Goal: Task Accomplishment & Management: Use online tool/utility

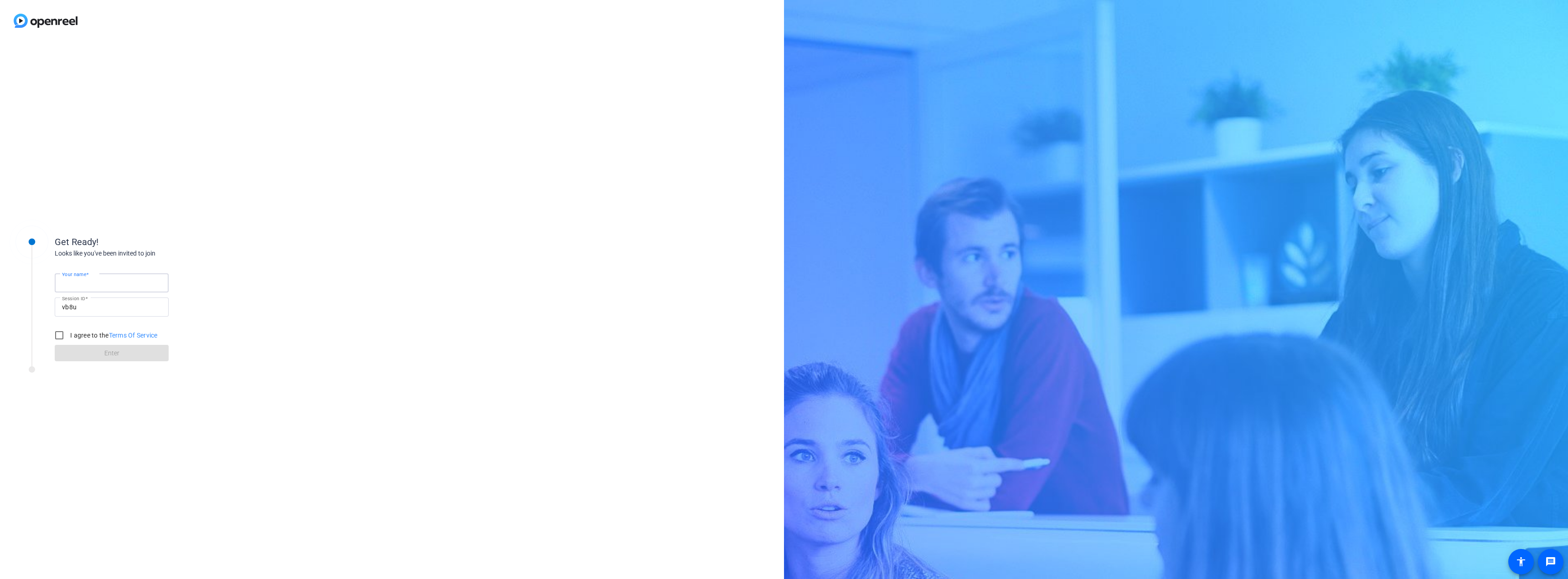
click at [127, 284] on input "Your name" at bounding box center [111, 283] width 99 height 11
type input "[PERSON_NAME]"
click at [61, 333] on input "I agree to the Terms Of Service" at bounding box center [59, 335] width 18 height 18
checkbox input "true"
click at [114, 353] on span "Enter" at bounding box center [111, 353] width 15 height 10
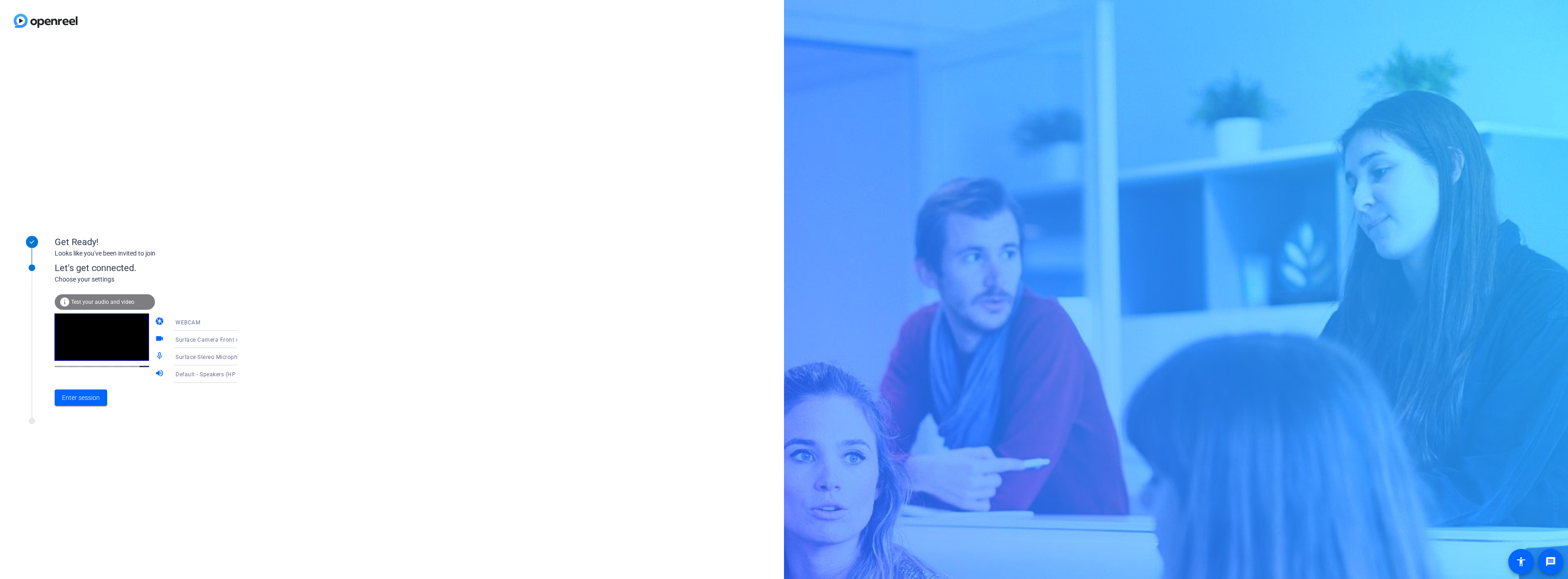
click at [121, 299] on span "Test your audio and video" at bounding box center [103, 302] width 63 height 6
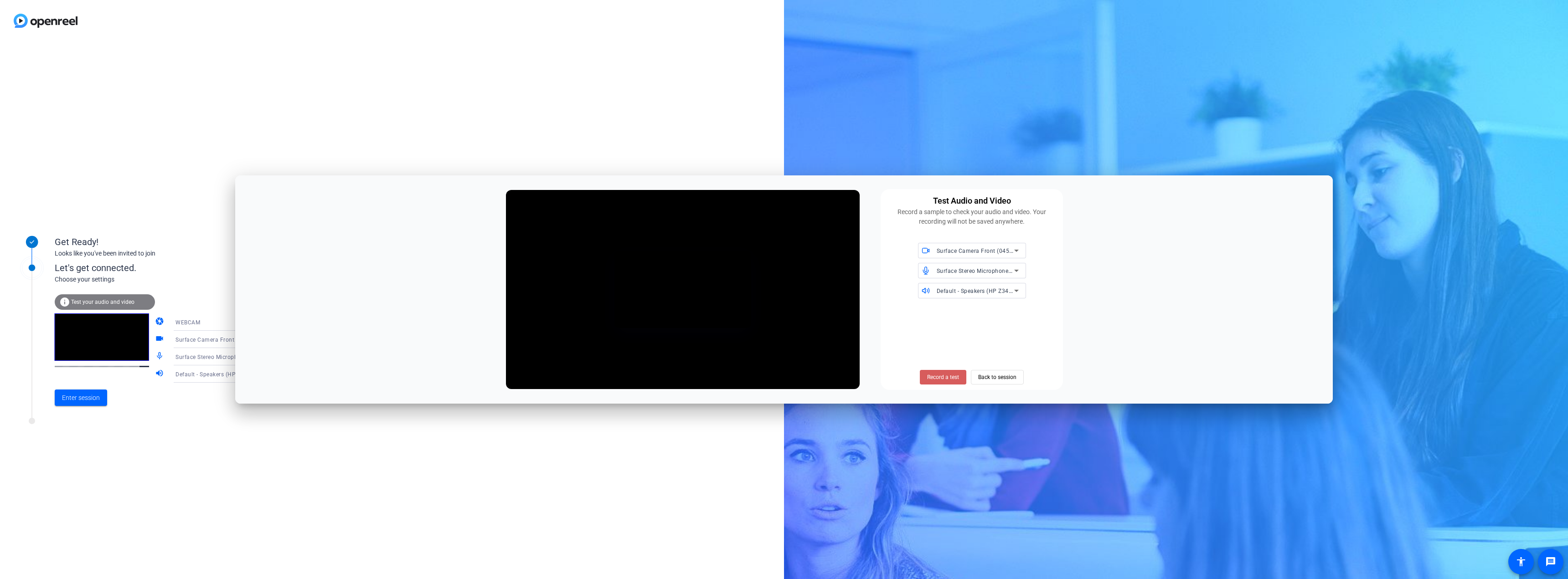
click at [955, 376] on span "Record a test" at bounding box center [943, 376] width 32 height 8
click at [955, 376] on span "Stop Testing (3s)" at bounding box center [943, 376] width 41 height 8
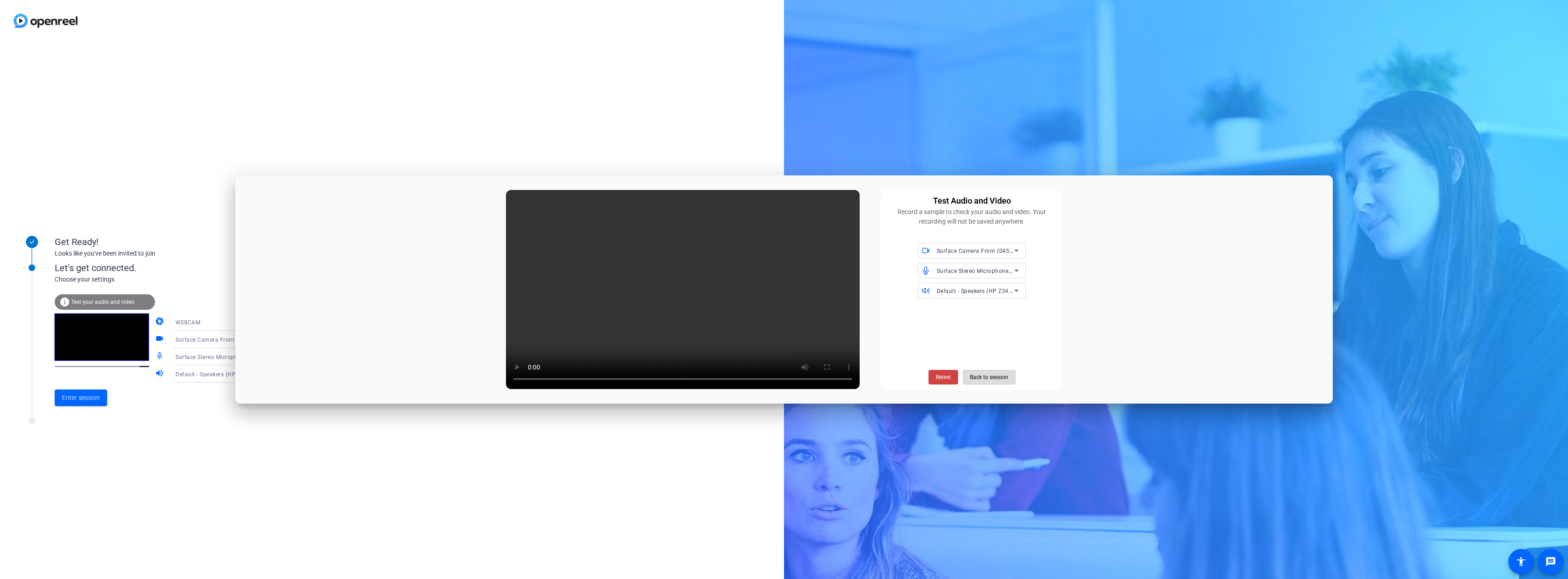
click at [988, 380] on span "Back to session" at bounding box center [989, 377] width 38 height 17
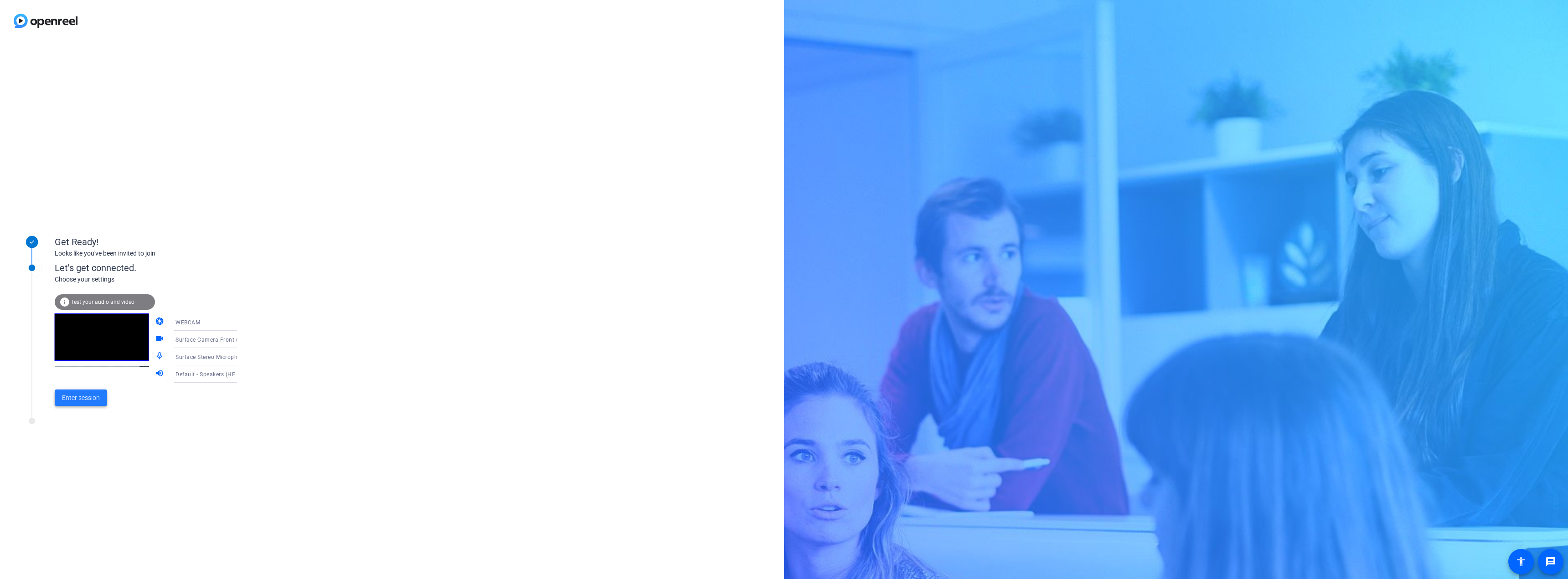
click at [93, 400] on span "Enter session" at bounding box center [81, 398] width 38 height 10
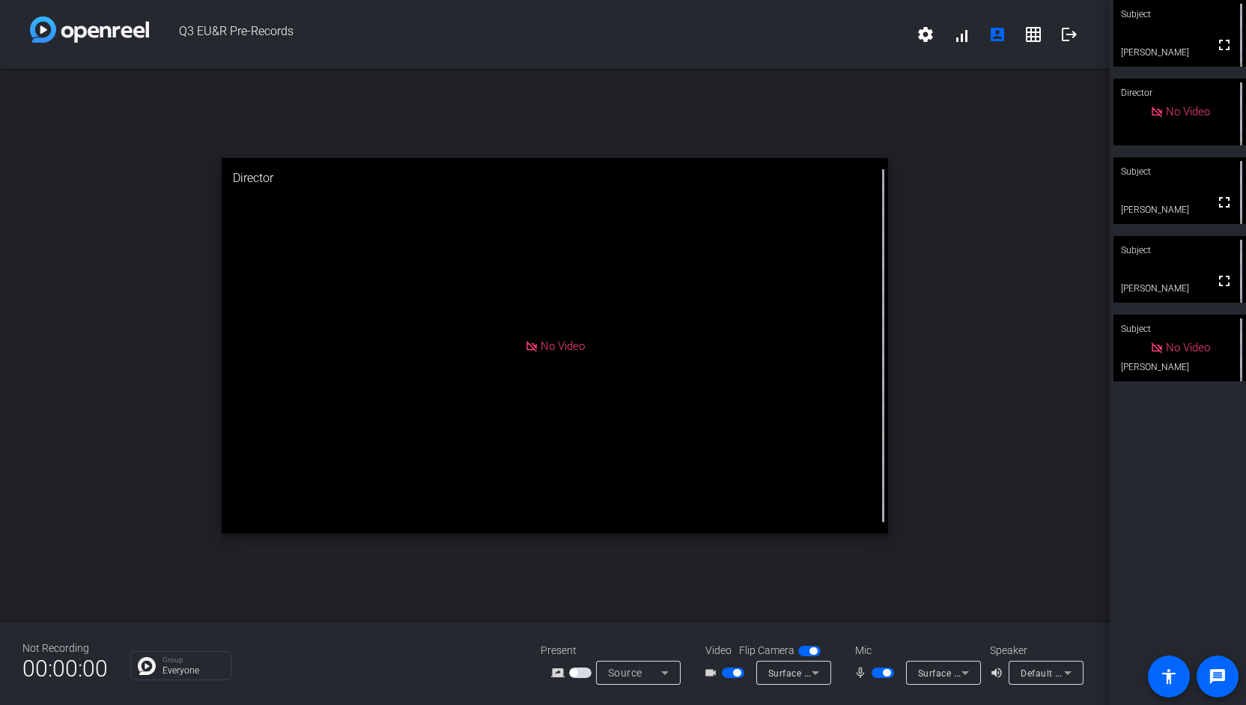
click at [875, 670] on span "button" at bounding box center [883, 672] width 22 height 10
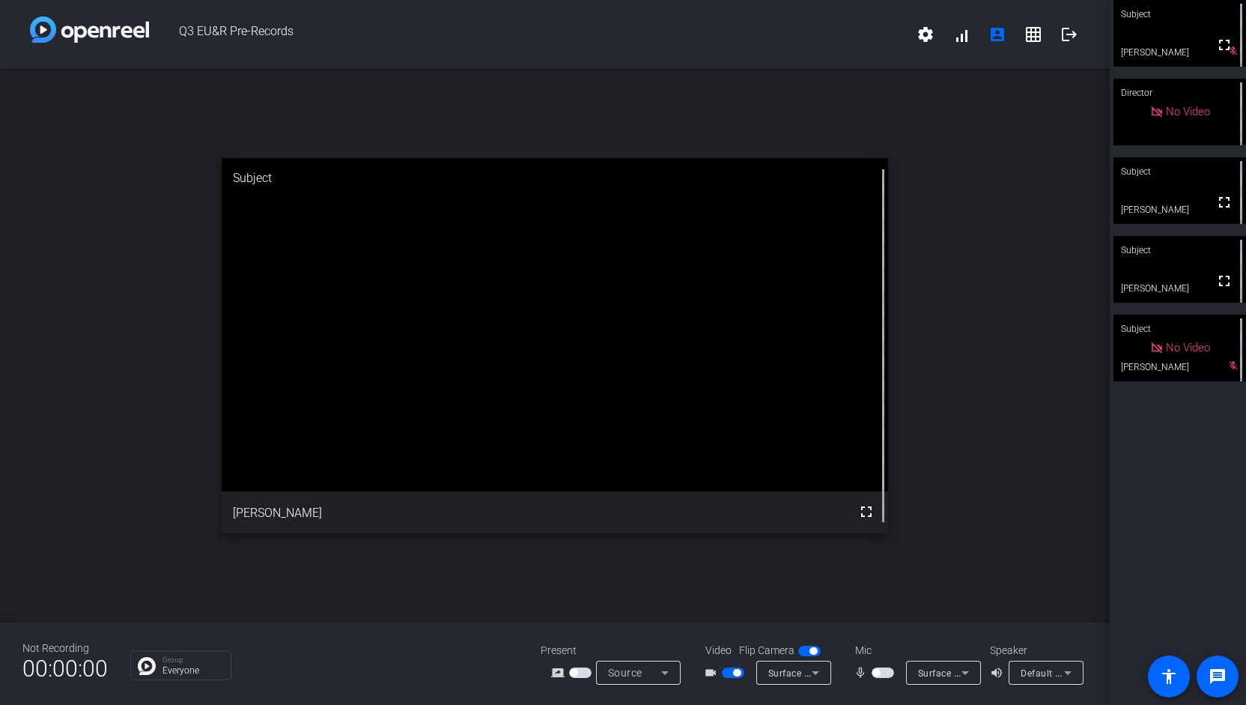
click at [883, 673] on span "button" at bounding box center [883, 672] width 22 height 10
click at [852, 603] on div "open_in_new Subject fullscreen [PERSON_NAME]" at bounding box center [555, 345] width 1110 height 553
click at [870, 511] on mat-icon "fullscreen" at bounding box center [866, 511] width 18 height 18
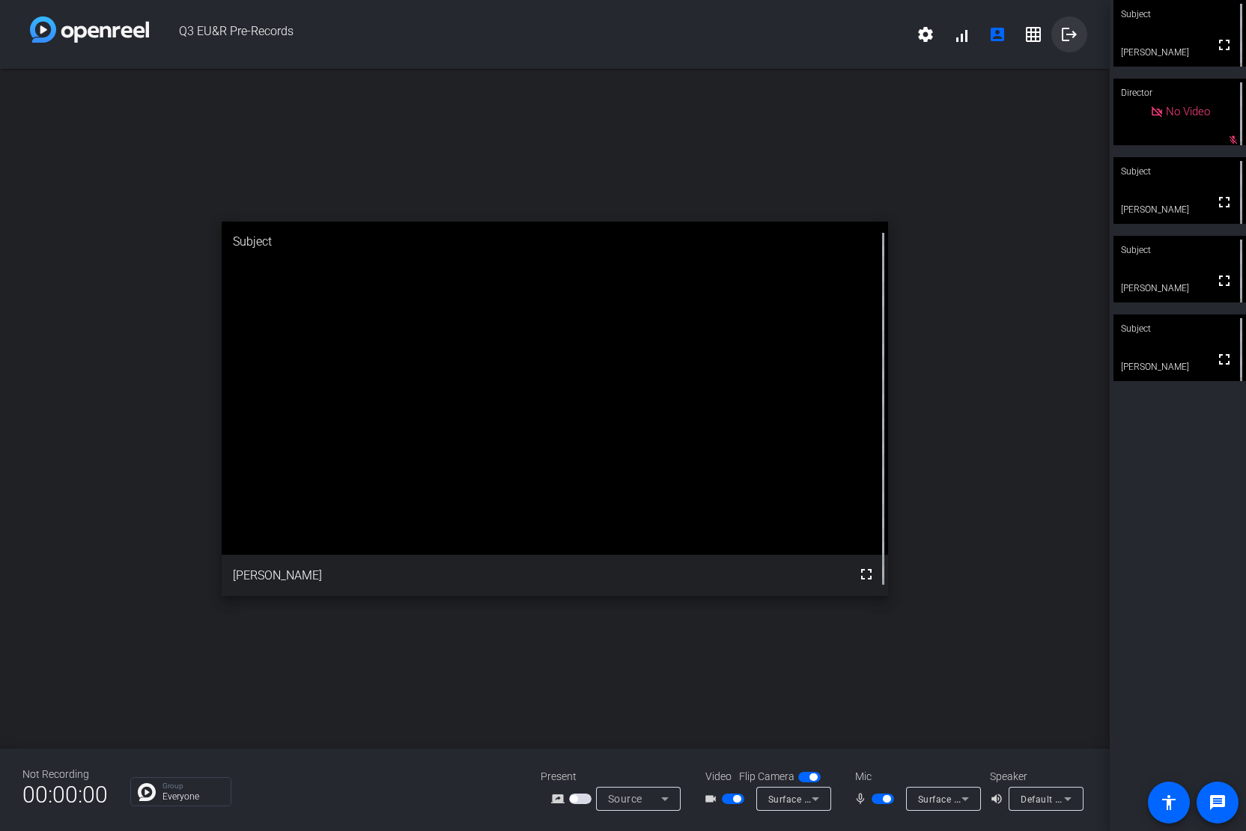
click at [1072, 38] on mat-icon "logout" at bounding box center [1069, 34] width 18 height 18
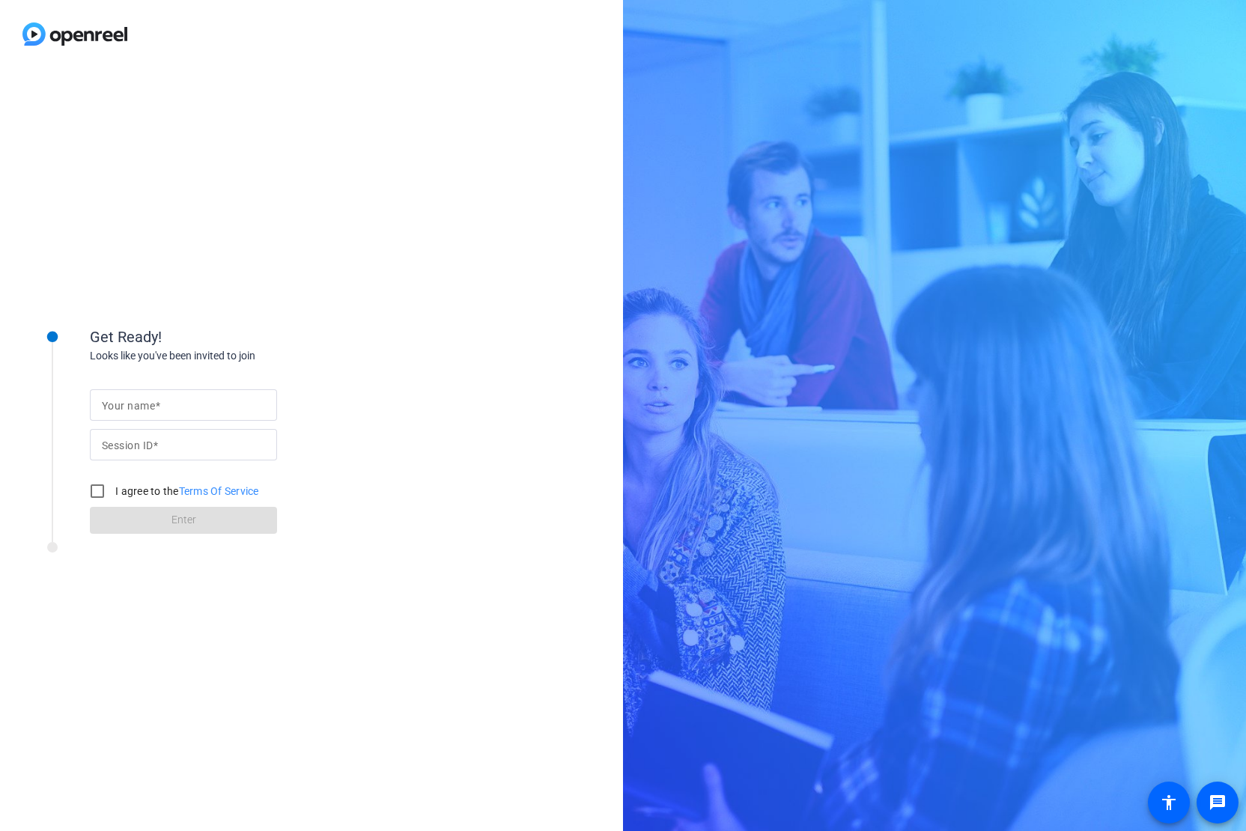
click at [583, 830] on div "Get Ready! Looks like you've been invited to join Your name Session ID I agree …" at bounding box center [311, 449] width 623 height 763
click at [180, 410] on input "Your name" at bounding box center [183, 405] width 163 height 18
type input "[PERSON_NAME]"
click at [192, 449] on input "Session ID" at bounding box center [183, 445] width 163 height 18
type input "vb8u"
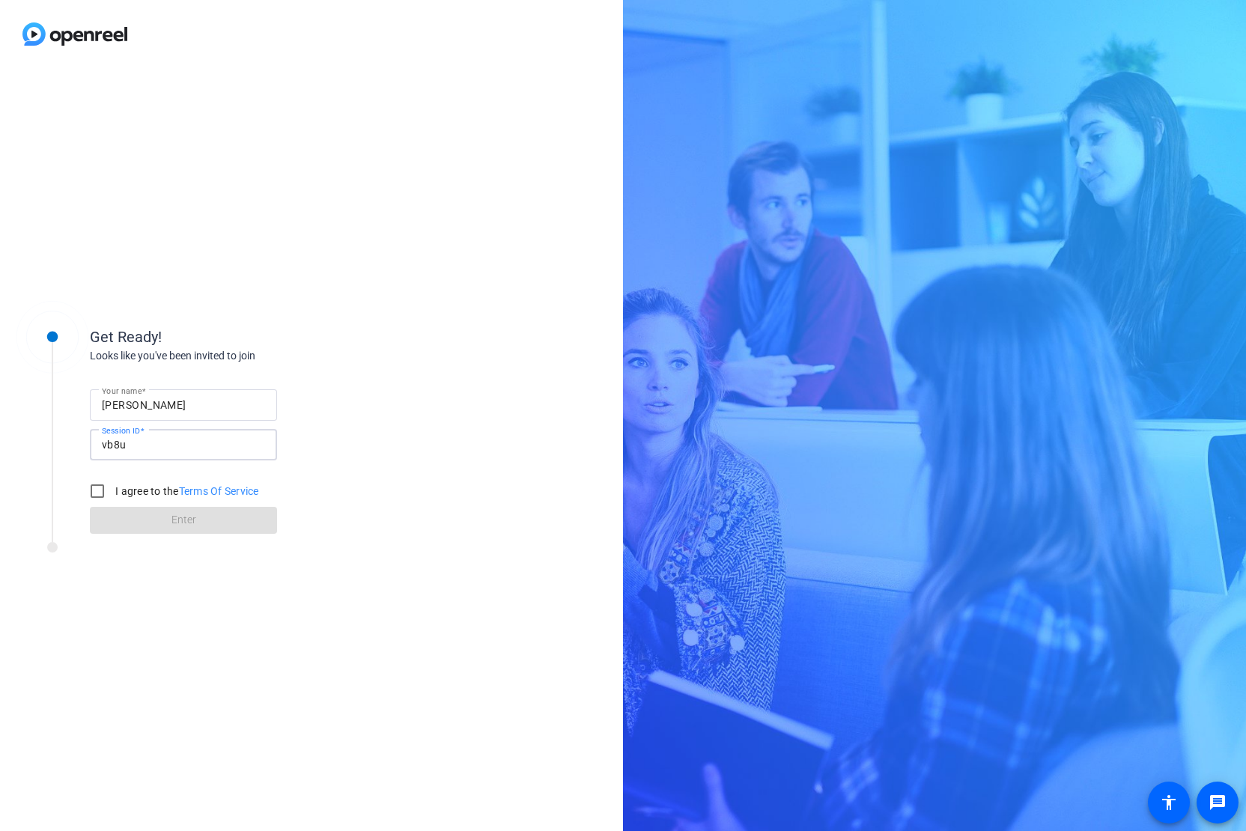
click at [135, 524] on form "Your name [PERSON_NAME] Session ID vb8u I agree to the Terms Of Service Enter" at bounding box center [183, 457] width 187 height 153
click at [96, 491] on input "I agree to the Terms Of Service" at bounding box center [97, 491] width 30 height 30
checkbox input "true"
click at [136, 520] on span at bounding box center [183, 520] width 187 height 36
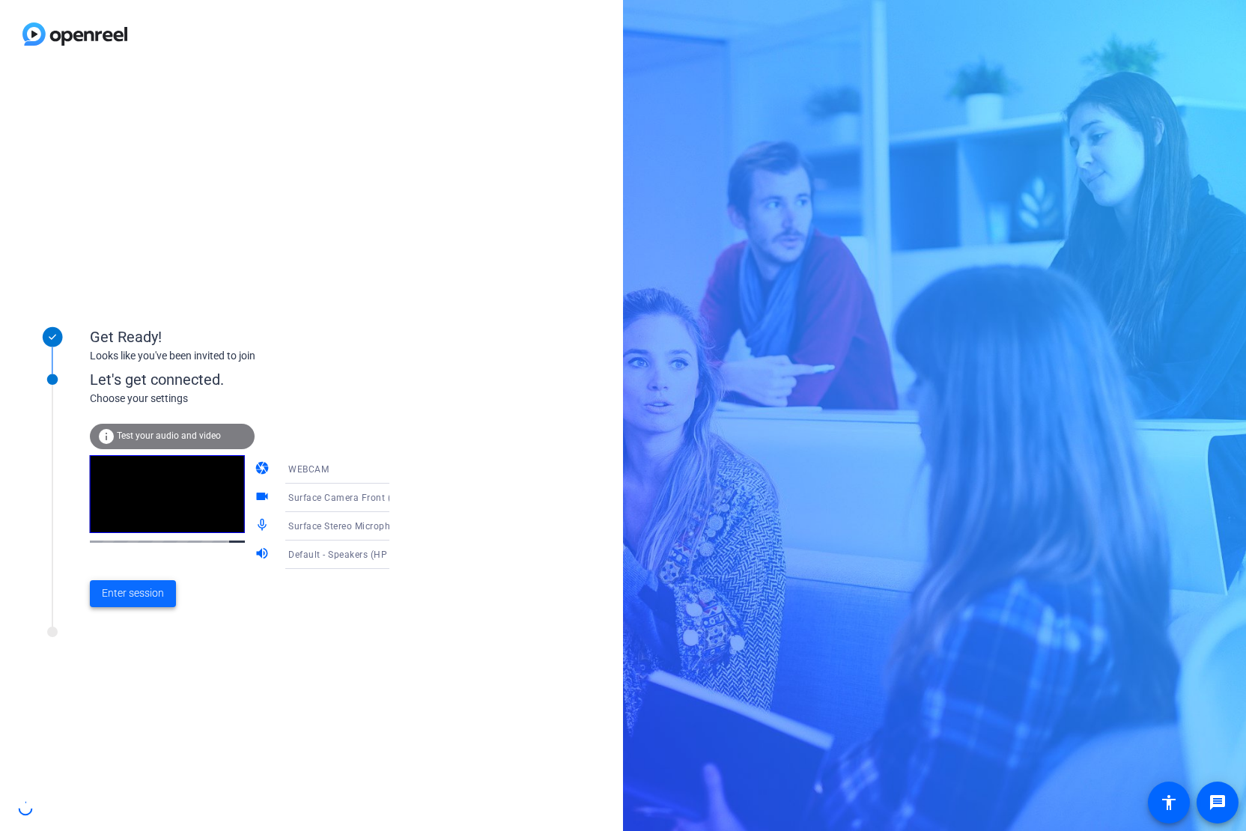
click at [129, 593] on span "Enter session" at bounding box center [133, 594] width 62 height 16
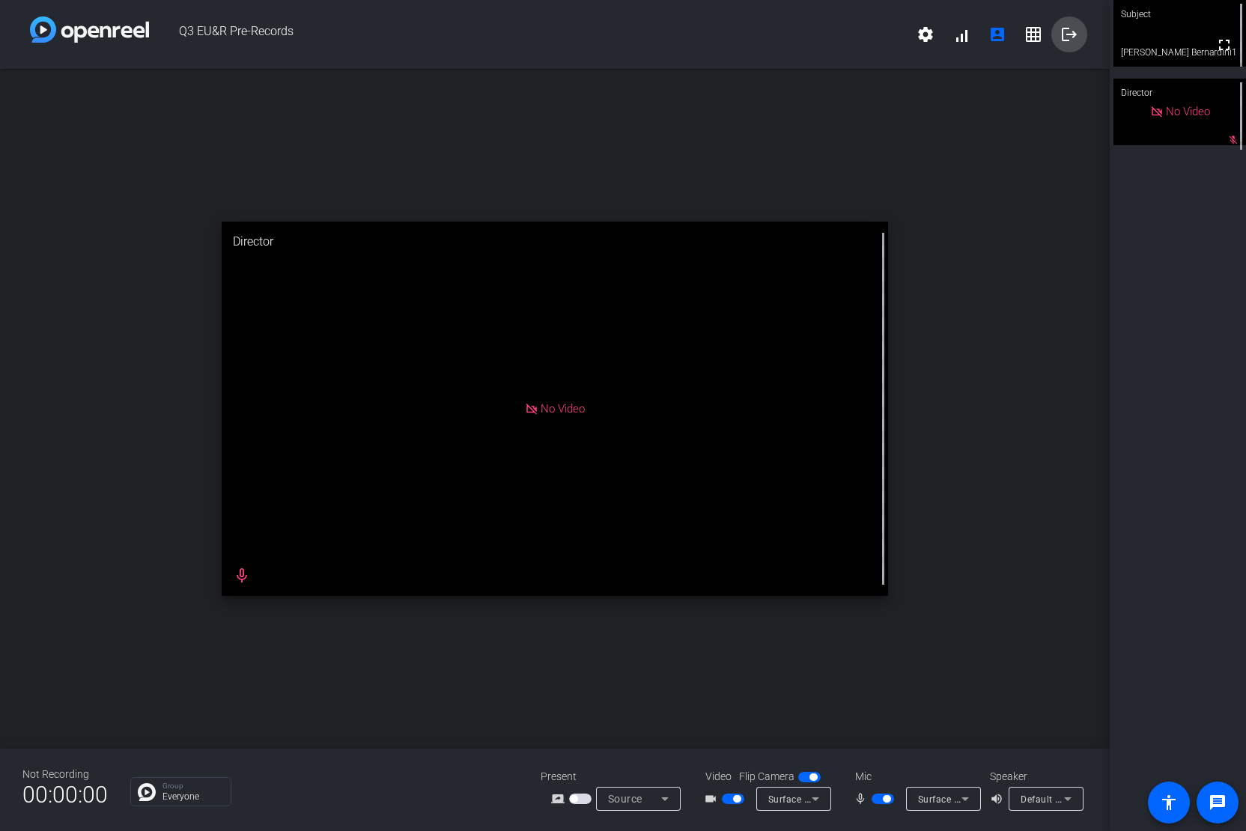
click at [1066, 34] on mat-icon "logout" at bounding box center [1069, 34] width 18 height 18
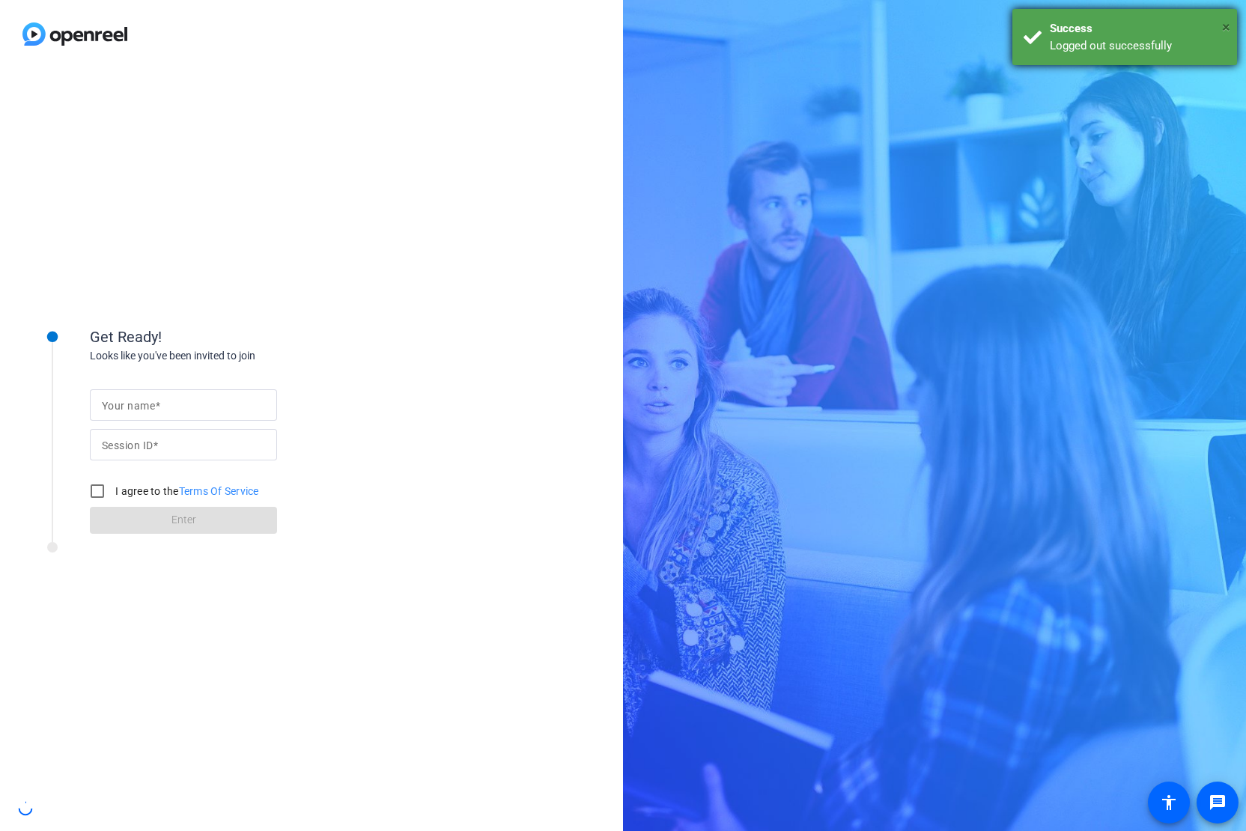
click at [1227, 25] on div "× Success Logged out successfully" at bounding box center [1124, 37] width 225 height 56
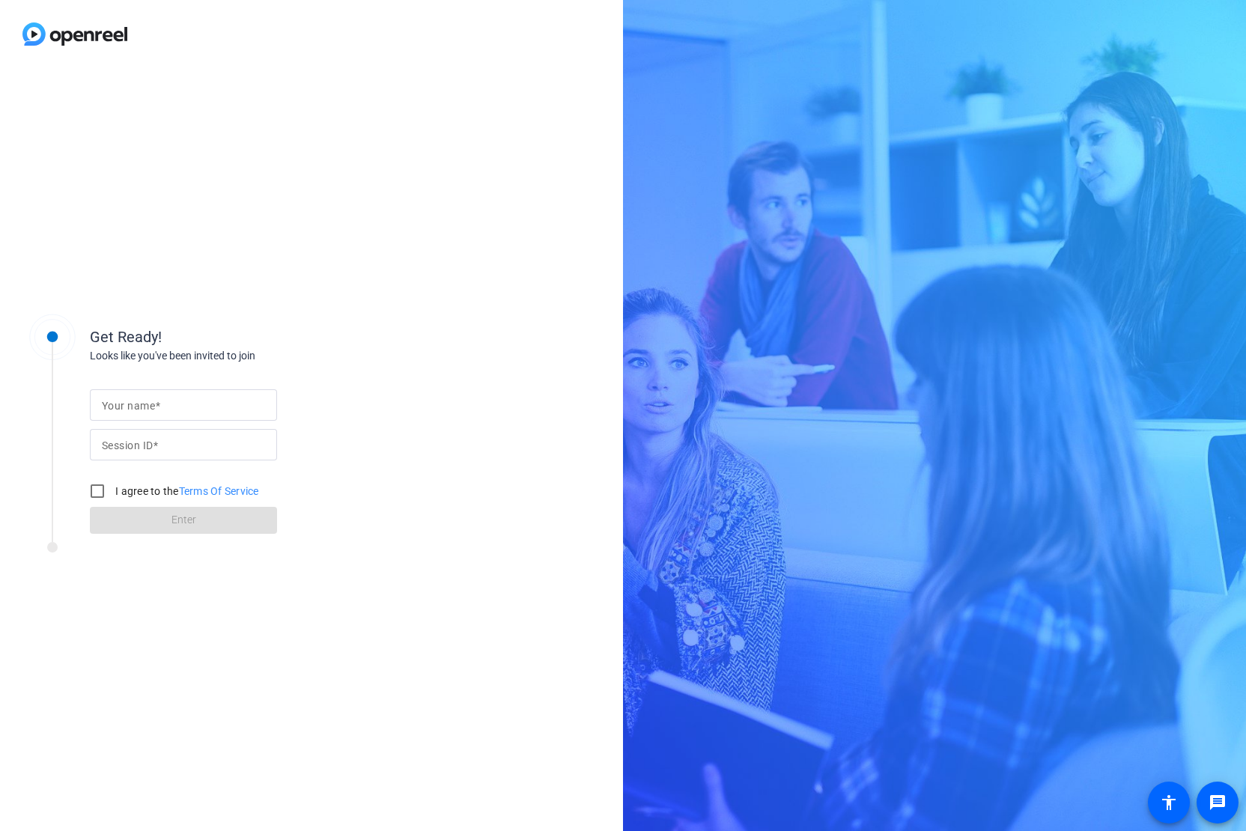
click at [1227, 25] on div "Get Ready! Looks like you've been invited to join Your name Session ID I agree …" at bounding box center [623, 415] width 1246 height 831
click at [628, 31] on div "Get Ready! Looks like you've been invited to join Your name Session ID I agree …" at bounding box center [623, 415] width 1246 height 831
click at [604, 47] on div at bounding box center [311, 34] width 623 height 68
